Goal: Use online tool/utility: Utilize a website feature to perform a specific function

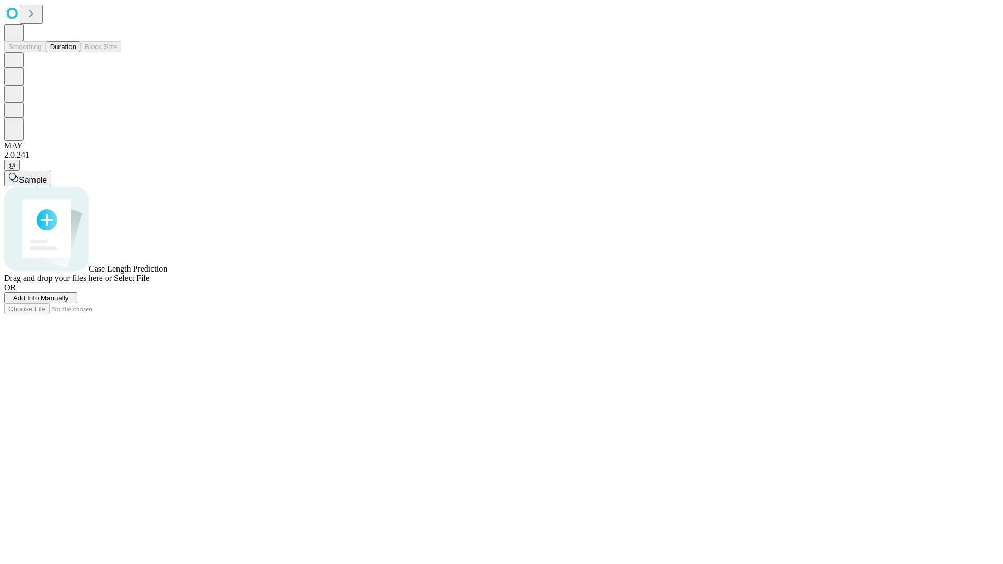
click at [149, 283] on span "Select File" at bounding box center [132, 278] width 36 height 9
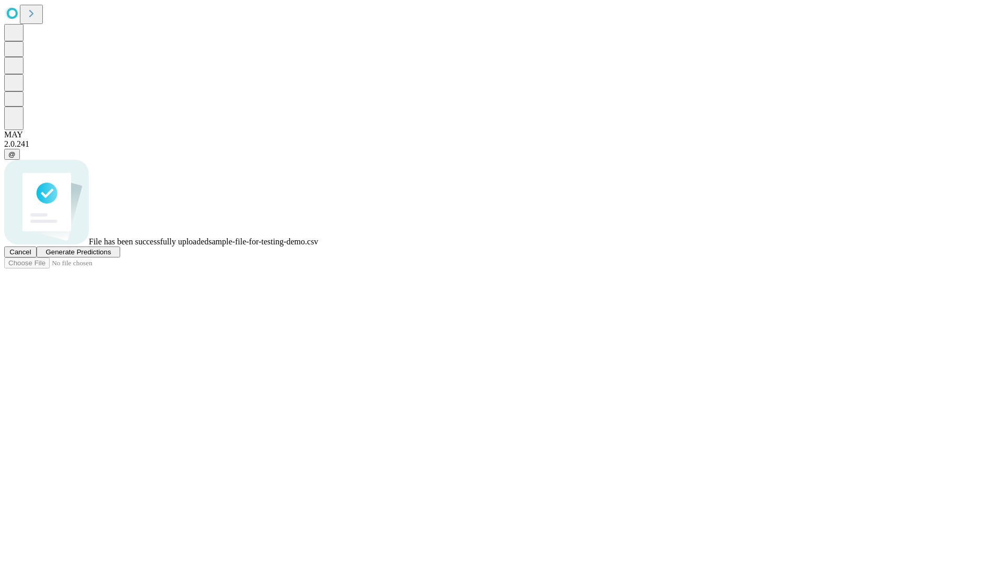
click at [111, 256] on span "Generate Predictions" at bounding box center [77, 252] width 65 height 8
